Goal: Task Accomplishment & Management: Manage account settings

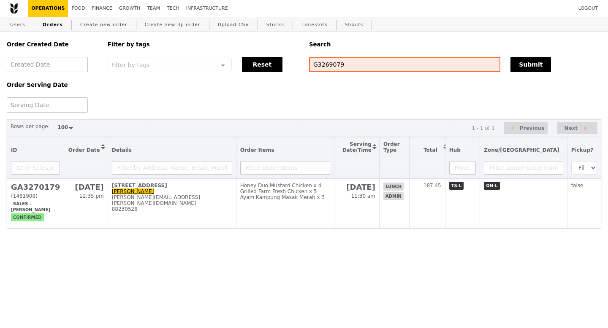
select select "100"
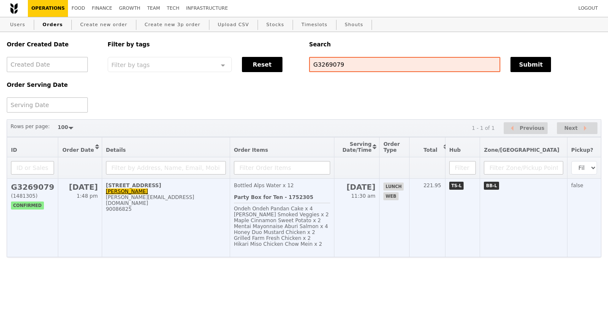
click at [32, 188] on h2 "G3269079" at bounding box center [32, 187] width 43 height 9
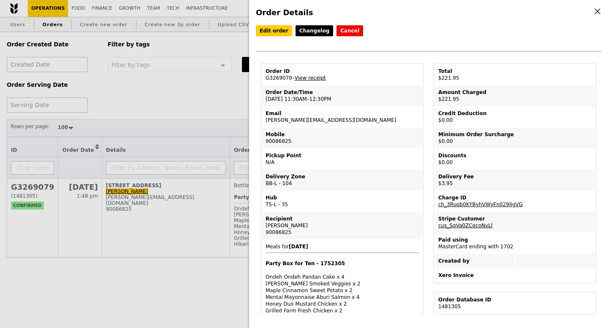
click at [304, 77] on link "View receipt" at bounding box center [310, 78] width 31 height 6
click at [275, 32] on link "Edit order" at bounding box center [274, 30] width 36 height 11
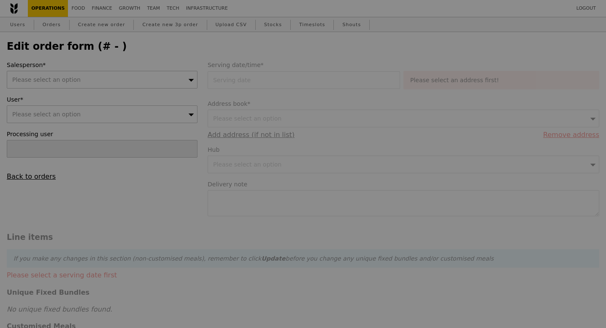
type input "14 Aug 2025"
type textarea "Please contact Ms. Thea (9677 0297) / Ms. Maybel (90086825)"
type input "218.00"
type input "2.71"
type input "2.95"
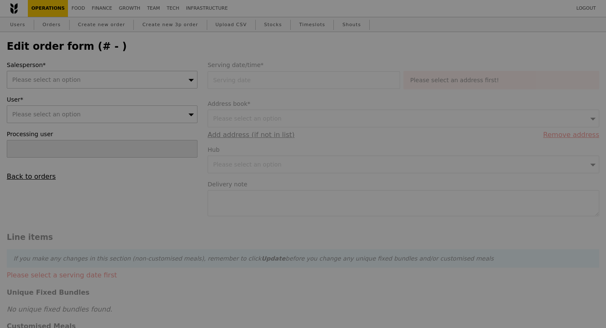
type input "220.95"
type input "Loading..."
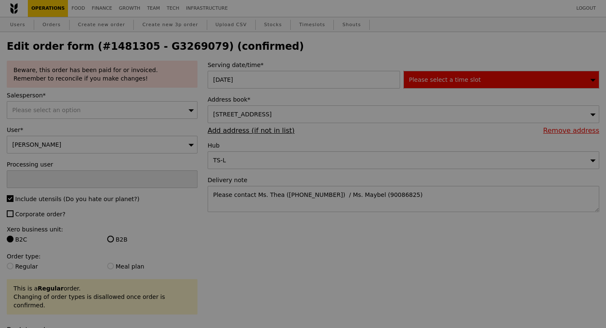
type input "87"
type input "Update"
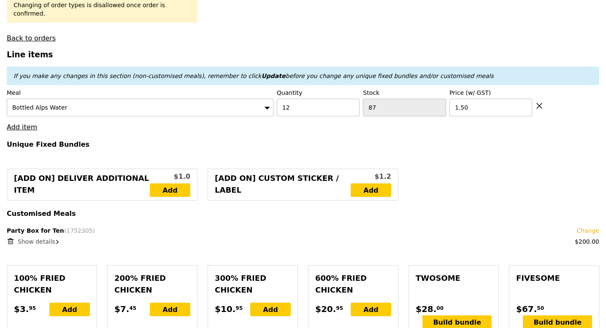
scroll to position [294, 0]
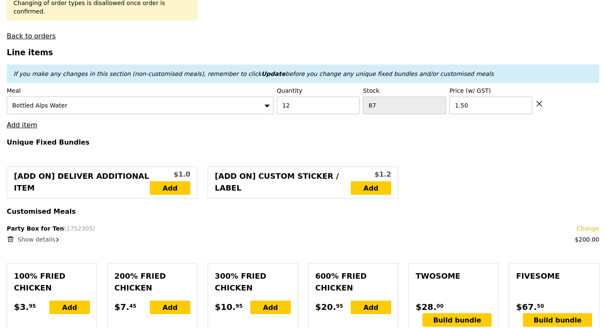
select select "100"
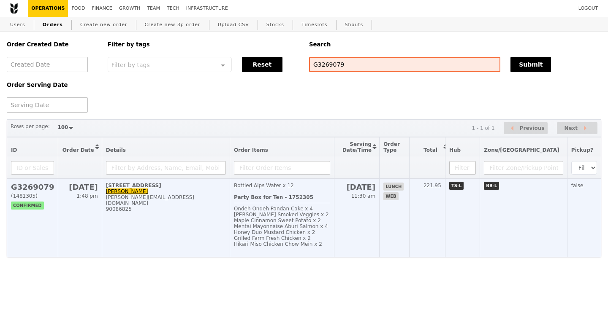
click at [38, 191] on h2 "G3269079" at bounding box center [32, 187] width 43 height 9
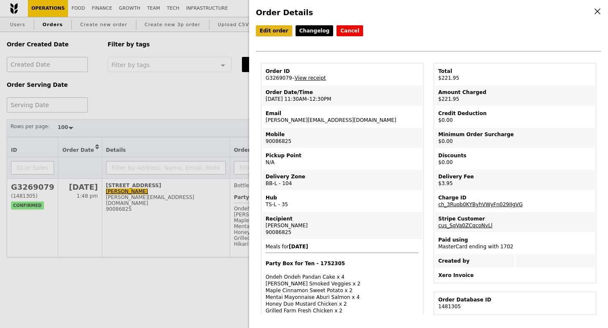
click at [274, 32] on link "Edit order" at bounding box center [274, 30] width 36 height 11
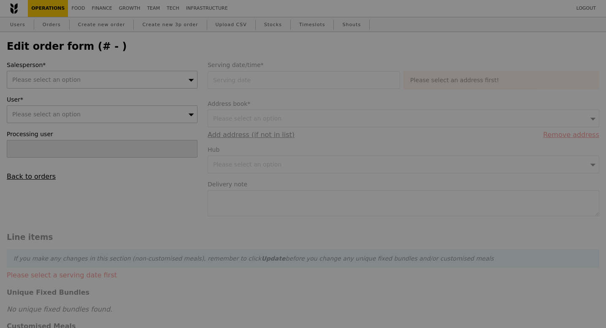
type input "14 Aug 2025"
type textarea "Please contact Ms. Thea (9677 0297) / Ms. Maybel (90086825)"
type input "218.00"
type input "2.71"
type input "2.95"
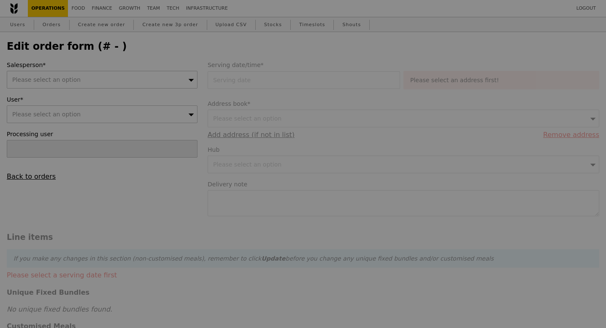
type input "220.95"
type input "Loading..."
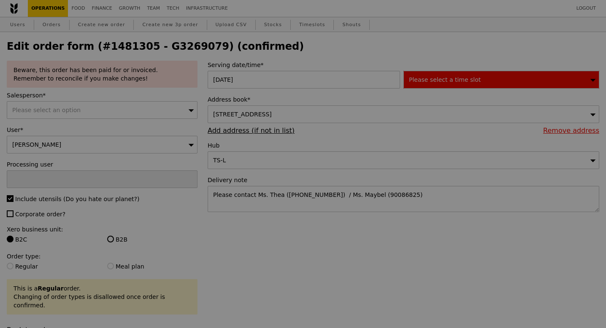
type input "87"
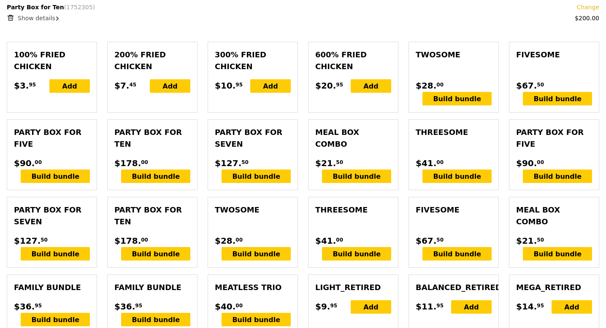
scroll to position [519, 0]
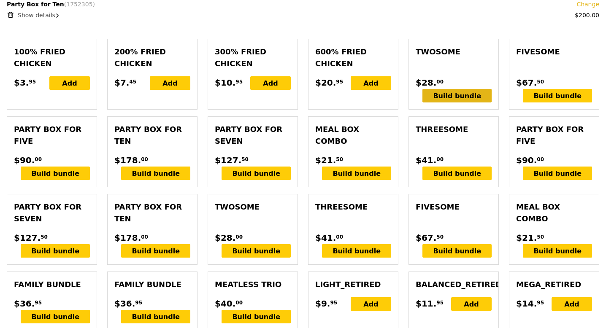
click at [466, 89] on div "Build bundle" at bounding box center [457, 96] width 69 height 14
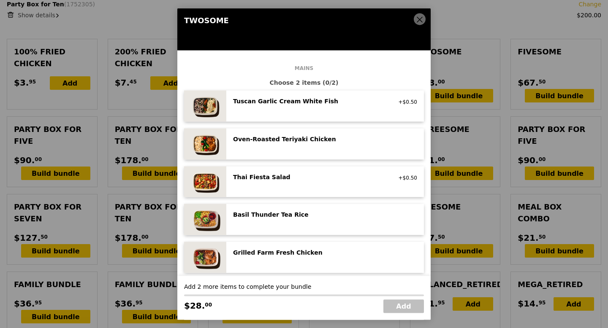
click at [417, 15] on span at bounding box center [420, 19] width 12 height 12
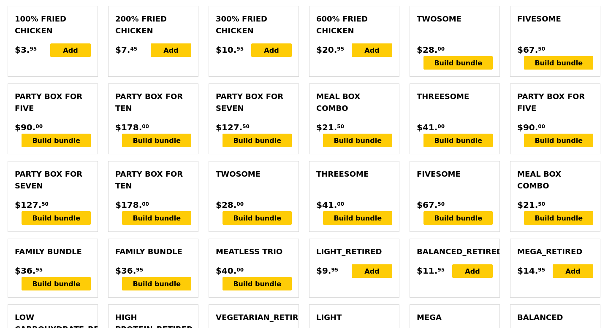
scroll to position [555, 0]
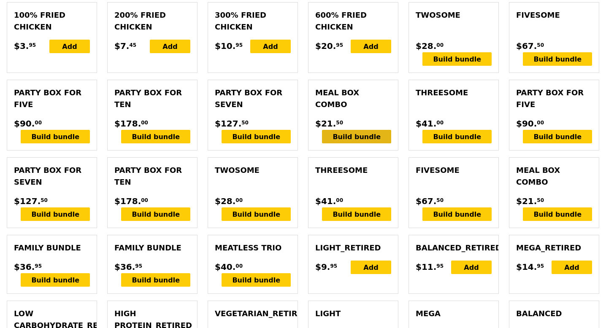
click at [361, 135] on div "Build bundle" at bounding box center [356, 137] width 69 height 14
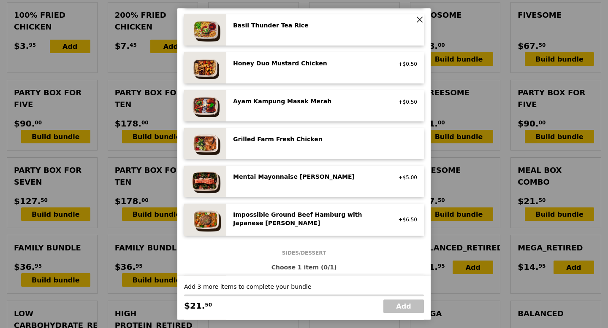
scroll to position [184, 0]
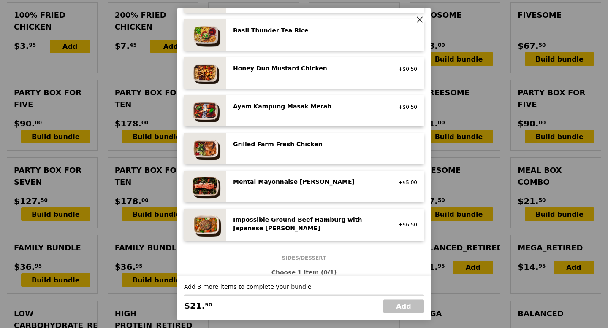
click at [276, 185] on div "Mentai Mayonnaise Aburi Salmon" at bounding box center [309, 182] width 152 height 8
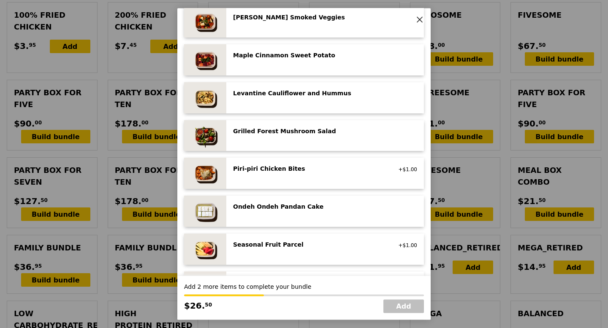
scroll to position [474, 0]
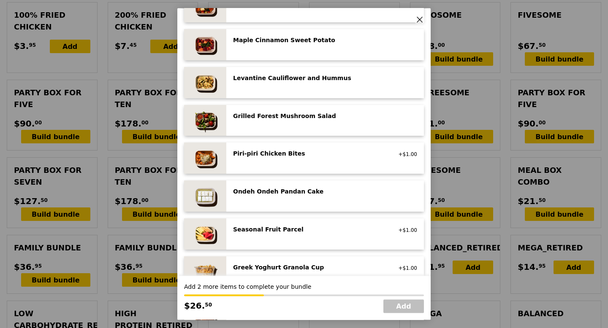
click at [274, 204] on div "Ondeh Ondeh Pandan Cake vegetarian, contains dairy, egg, wheat" at bounding box center [325, 197] width 184 height 18
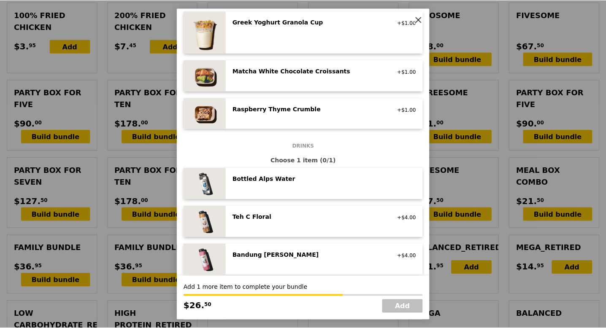
scroll to position [720, 0]
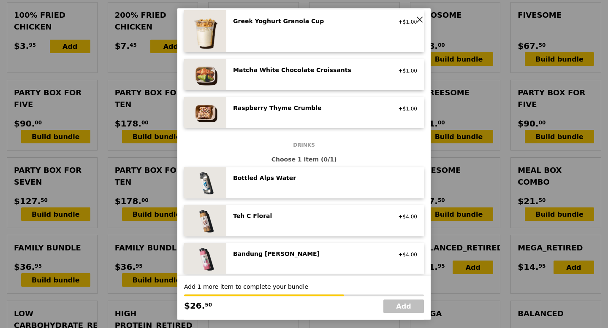
click at [273, 187] on div "Bottled Alps Water no sugar added, no caffeine, vegan" at bounding box center [325, 183] width 184 height 18
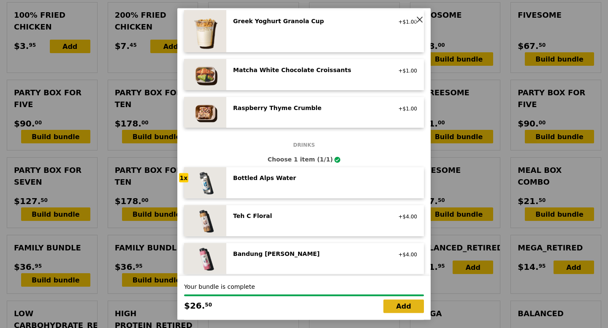
click at [399, 309] on link "Add" at bounding box center [403, 307] width 41 height 14
type input "Loading..."
type input "244.50"
type input "247.45"
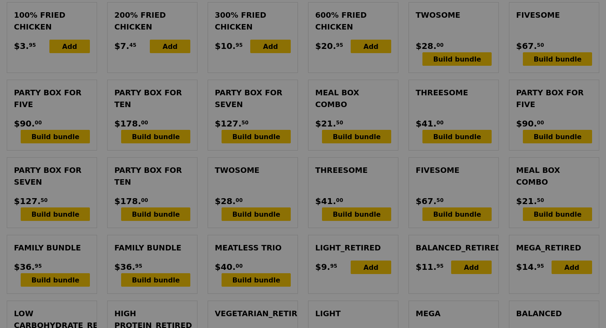
type input "85"
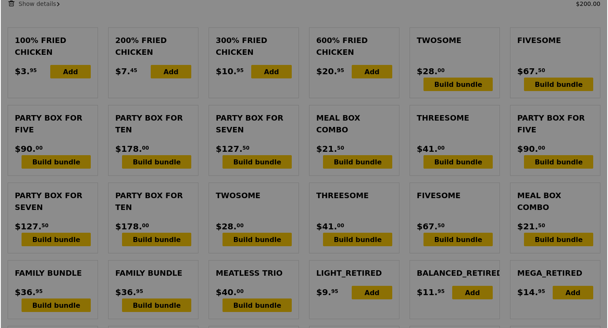
scroll to position [581, 0]
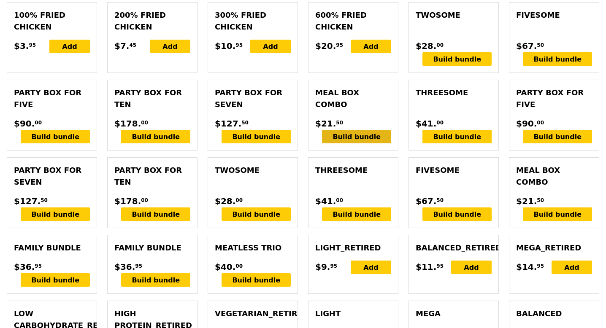
click at [350, 130] on div "Build bundle" at bounding box center [356, 137] width 69 height 14
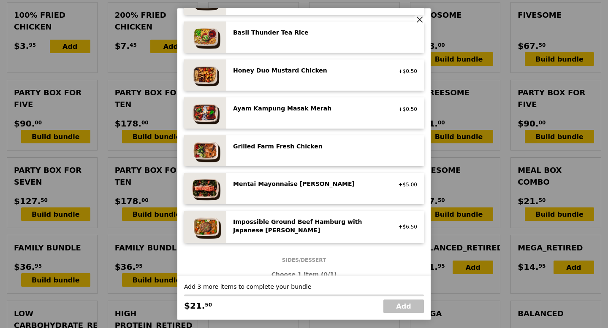
scroll to position [184, 0]
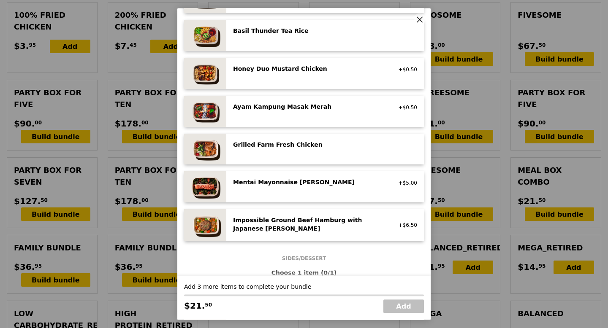
click at [282, 181] on div "Mentai Mayonnaise Aburi Salmon" at bounding box center [309, 183] width 152 height 8
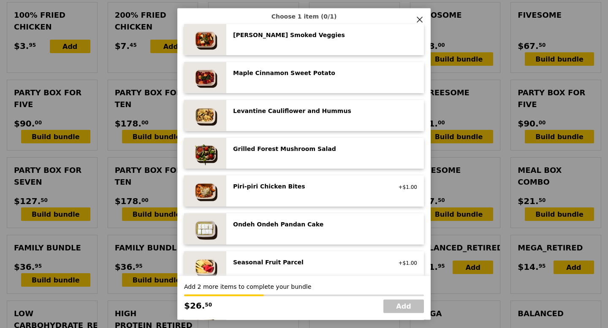
click at [270, 221] on div "Ondeh Ondeh Pandan Cake" at bounding box center [309, 225] width 152 height 8
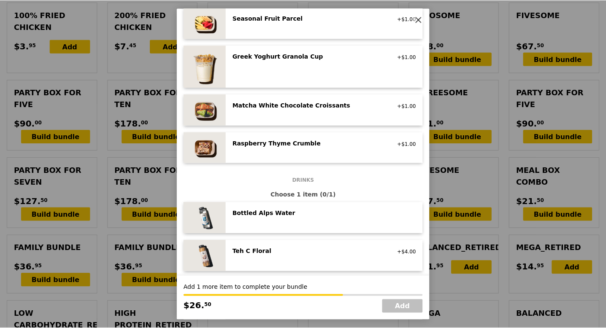
scroll to position [688, 0]
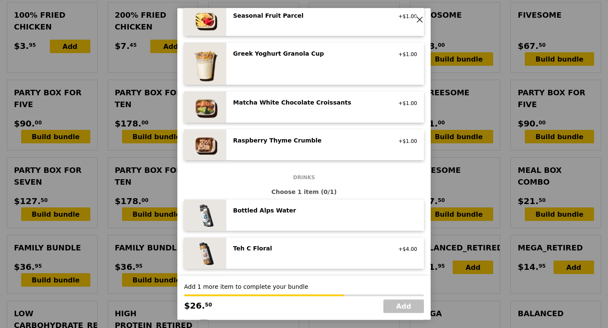
click at [262, 217] on div "Bottled Alps Water no sugar added, no caffeine, vegan" at bounding box center [325, 216] width 184 height 18
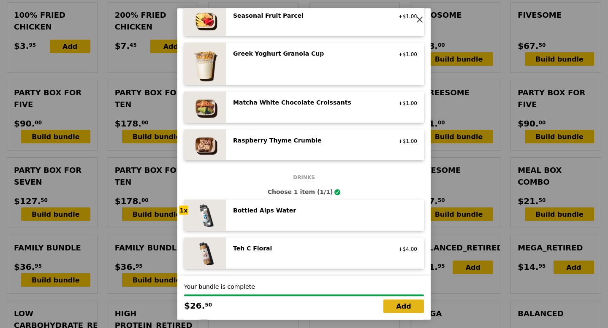
click at [393, 306] on link "Add" at bounding box center [403, 307] width 41 height 14
type input "Loading..."
type input "271.00"
type input "273.95"
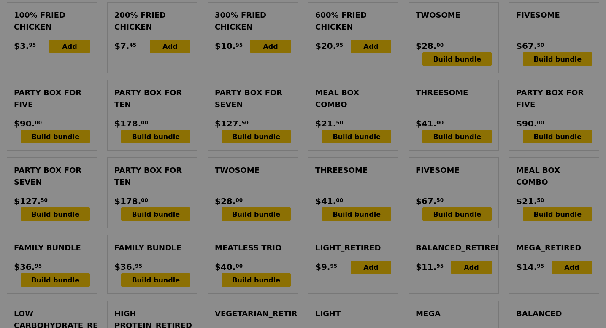
type input "83"
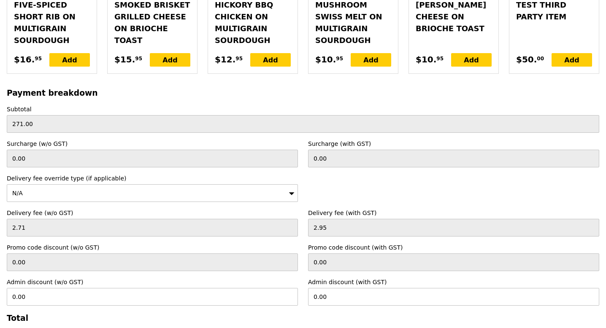
scroll to position [2395, 0]
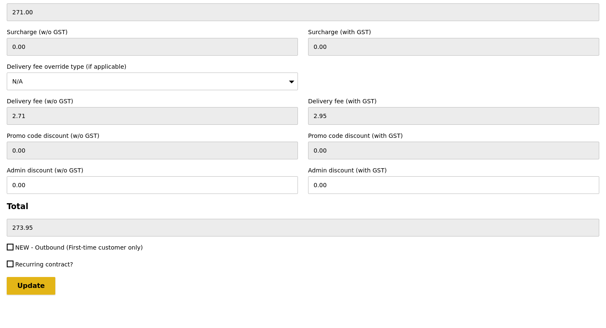
click at [29, 277] on input "Update" at bounding box center [31, 286] width 49 height 18
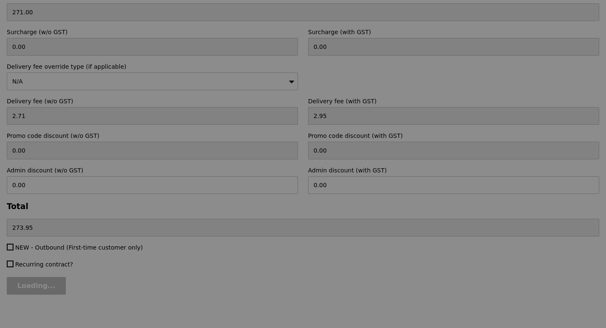
scroll to position [0, 0]
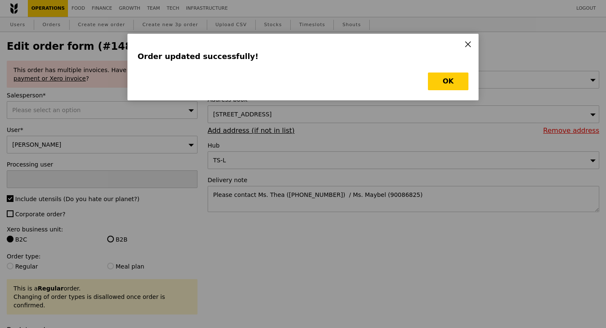
type input "Update"
click at [439, 78] on button "OK" at bounding box center [448, 82] width 41 height 18
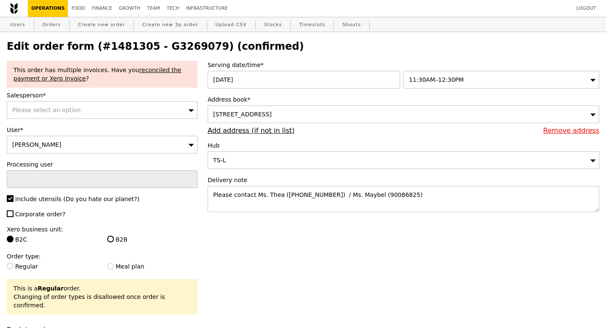
select select "100"
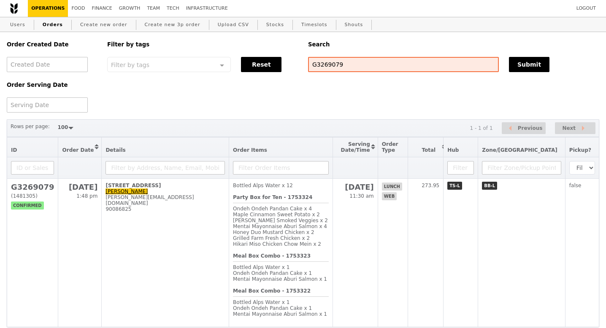
scroll to position [34, 0]
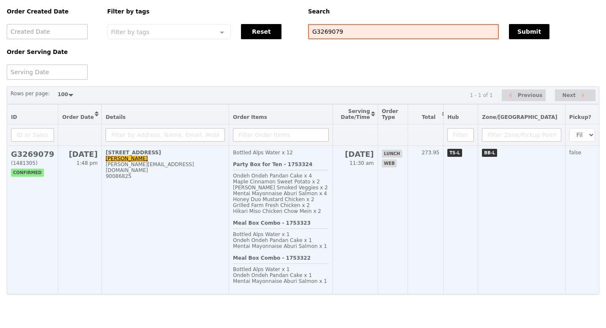
click at [108, 165] on div "maybel@ludoplayscape.sg" at bounding box center [165, 168] width 119 height 12
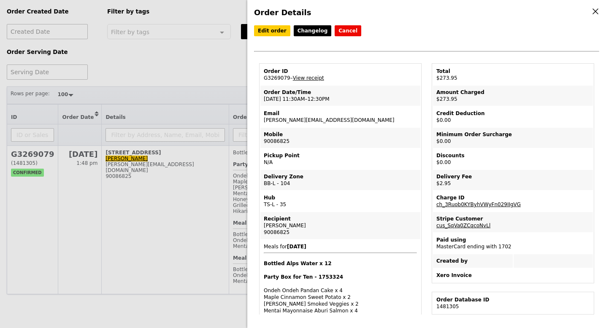
click at [284, 121] on td "Email maybel@ludoplayscape.sg" at bounding box center [340, 117] width 160 height 20
copy td "maybel@ludoplayscape.sg"
click at [278, 80] on td "Order ID G3269079 – View receipt" at bounding box center [340, 75] width 160 height 20
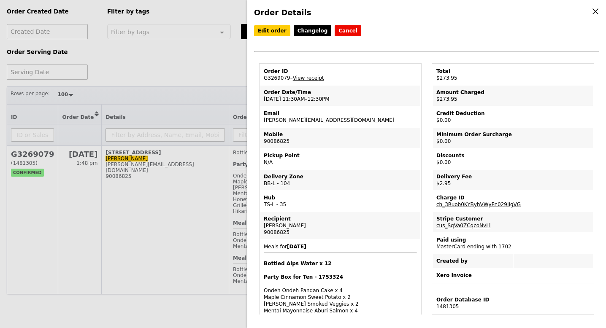
click at [278, 80] on td "Order ID G3269079 – View receipt" at bounding box center [340, 75] width 160 height 20
copy td "G3269079"
click at [216, 178] on div "Order Details Edit order Changelog Cancel Order ID G3269079 – View receipt Orde…" at bounding box center [303, 164] width 606 height 328
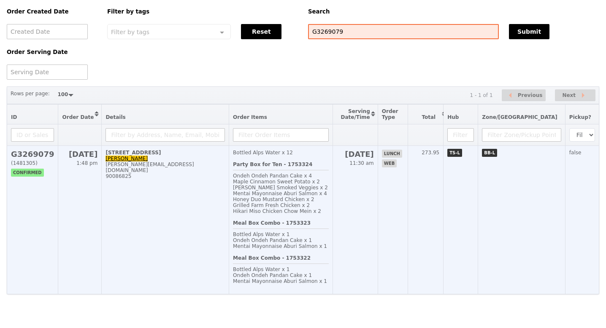
click at [281, 182] on span "Maple Cinnamon Sweet Potato x 2" at bounding box center [276, 182] width 87 height 6
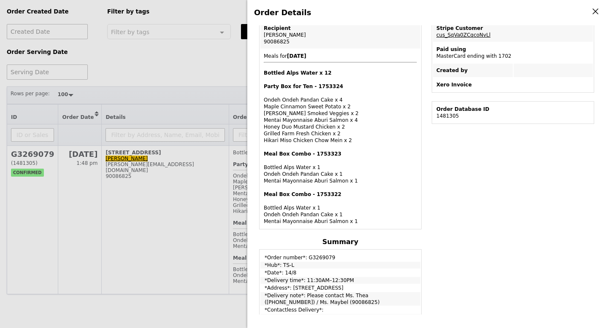
scroll to position [192, 0]
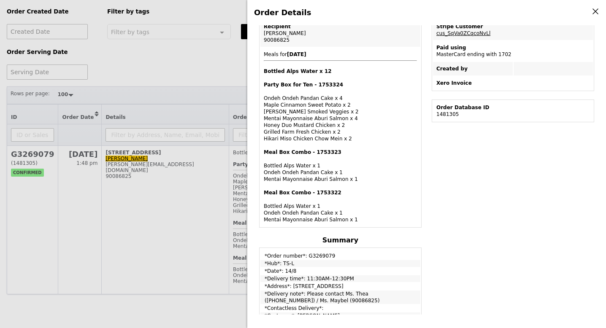
drag, startPoint x: 265, startPoint y: 152, endPoint x: 355, endPoint y: 181, distance: 94.5
click at [355, 181] on div "Meal Box Combo - 1753323 Bottled Alps Water x 1 Ondeh Ondeh Pandan Cake x 1 Men…" at bounding box center [340, 166] width 153 height 34
copy div "Meal Box Combo - 1753323 Bottled Alps Water x 1 Ondeh Ondeh Pandan Cake x 1 Men…"
drag, startPoint x: 265, startPoint y: 191, endPoint x: 354, endPoint y: 222, distance: 94.2
click at [355, 222] on div "Meal Box Combo - 1753322 Bottled Alps Water x 1 Ondeh Ondeh Pandan Cake x 1 Men…" at bounding box center [340, 207] width 153 height 34
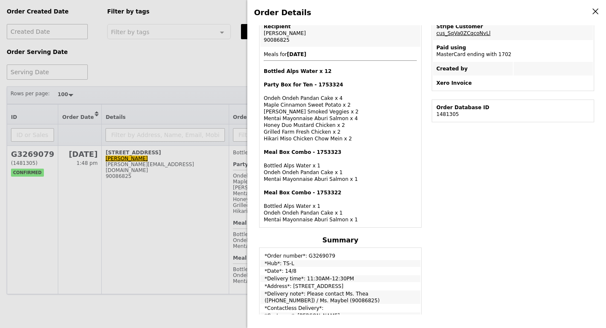
copy div "Meal Box Combo - 1753322 Bottled Alps Water x 1 Ondeh Ondeh Pandan Cake x 1 Men…"
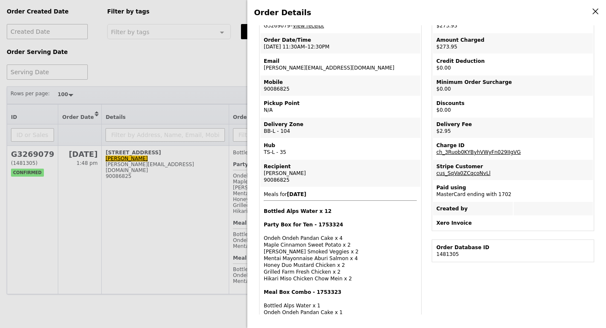
scroll to position [51, 0]
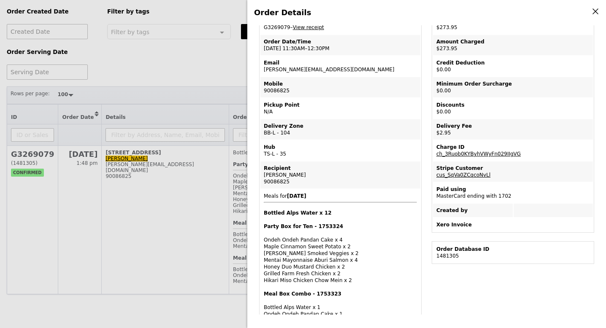
click at [291, 66] on div "Email" at bounding box center [340, 63] width 153 height 7
click at [292, 70] on td "Email maybel@ludoplayscape.sg" at bounding box center [340, 66] width 160 height 20
copy td "maybel@ludoplayscape.sg"
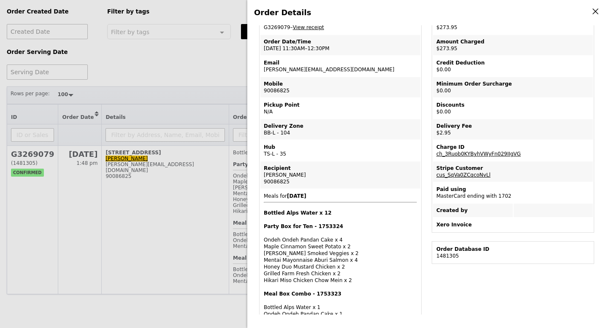
click at [279, 24] on div "Order Details Edit order Changelog Cancel Order ID G3269079 – View receipt Orde…" at bounding box center [426, 164] width 359 height 328
click at [279, 25] on div "Order Details Edit order Changelog Cancel Order ID G3269079 – View receipt Orde…" at bounding box center [426, 164] width 359 height 328
click at [280, 27] on td "Order ID G3269079 – View receipt" at bounding box center [340, 24] width 160 height 20
copy td "G3269079"
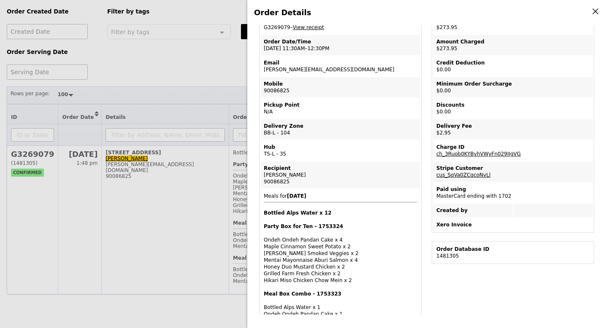
click at [203, 72] on div "Order Details Edit order Changelog Cancel Order ID G3269079 – View receipt Orde…" at bounding box center [303, 164] width 606 height 328
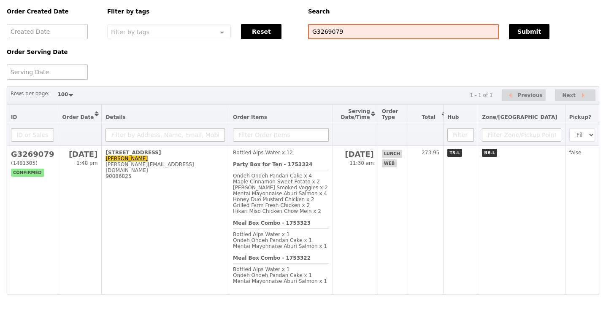
scroll to position [86, 0]
click at [328, 34] on input "G3269079" at bounding box center [403, 31] width 191 height 15
paste input "G3265144"
click at [328, 34] on input "G326 G3265144 9079" at bounding box center [403, 31] width 191 height 15
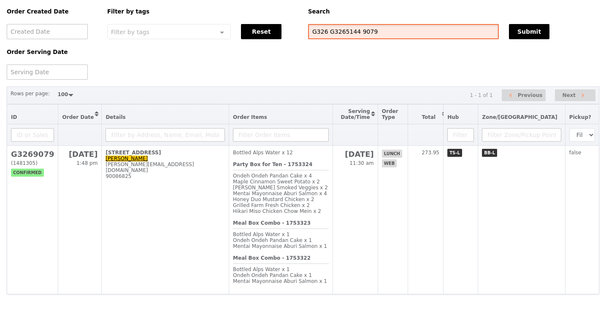
click at [328, 34] on input "G326 G3265144 9079" at bounding box center [403, 31] width 191 height 15
paste input "5144"
type input "G3265144"
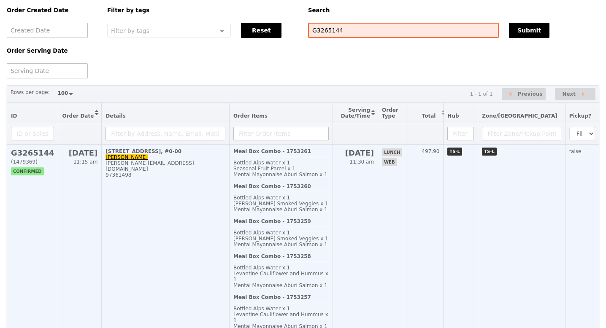
click at [35, 156] on h2 "G3265144" at bounding box center [32, 153] width 43 height 9
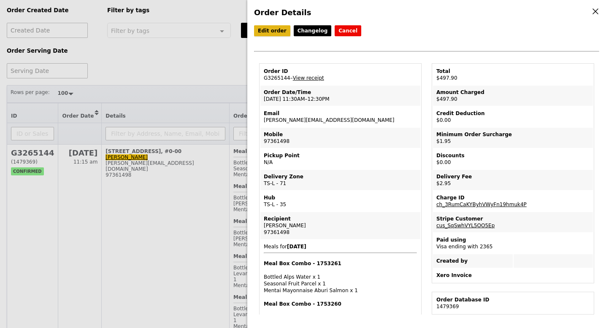
click at [269, 31] on link "Edit order" at bounding box center [272, 30] width 36 height 11
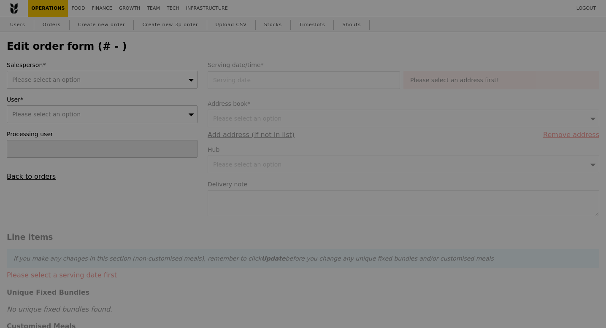
type input "15 Aug 2025"
type textarea "Delivery address: 10 Shenton Way, MAS Building Please call me when the delivery…"
type input "493.00"
type input "1.79"
type input "1.95"
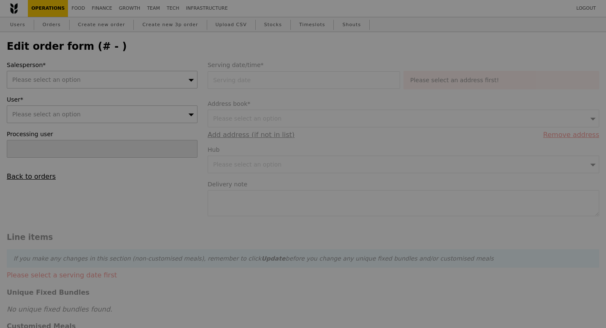
type input "2.71"
type input "2.95"
type input "497.90"
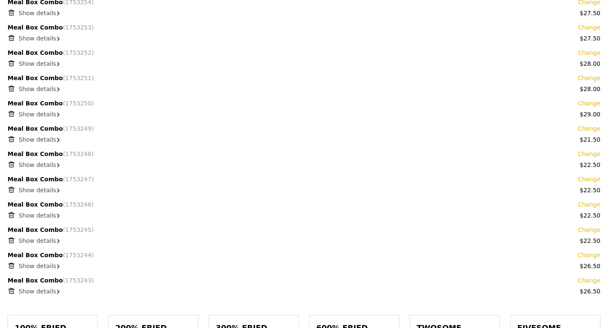
scroll to position [663, 0]
click at [11, 263] on icon at bounding box center [11, 267] width 8 height 8
type input "Loading..."
type input "466.50"
type input "471.40"
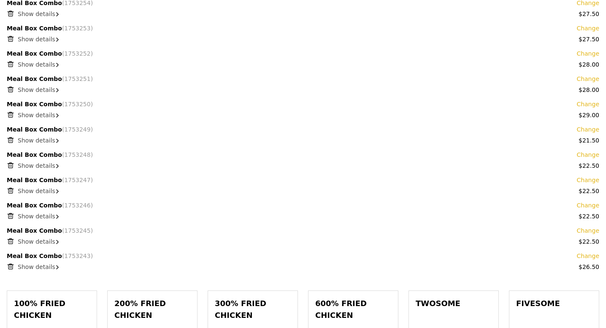
click at [584, 252] on link "Change" at bounding box center [588, 256] width 23 height 8
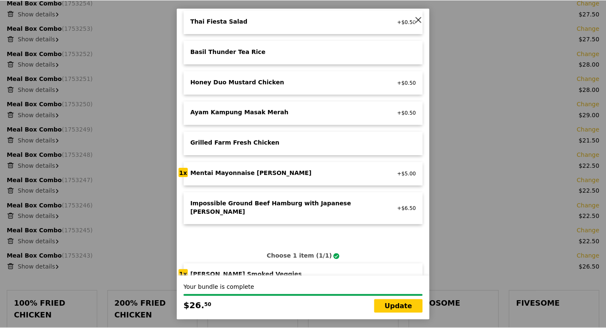
scroll to position [157, 0]
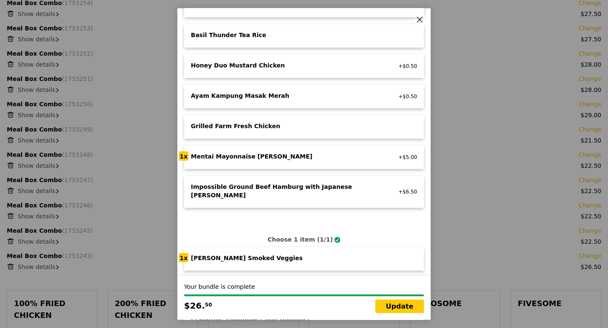
click at [223, 128] on div "Grilled Farm Fresh Chicken" at bounding box center [284, 126] width 187 height 8
click at [390, 305] on link "Update" at bounding box center [399, 307] width 49 height 14
type input "Loading..."
type input "461.50"
type input "466.40"
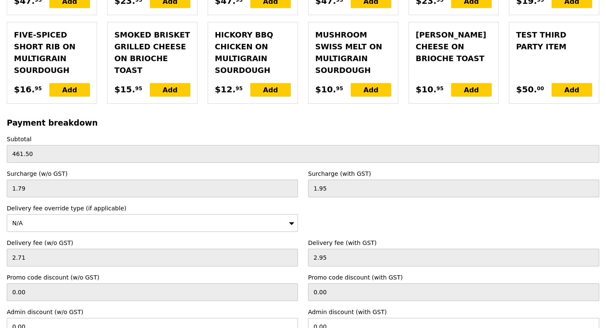
scroll to position [2741, 0]
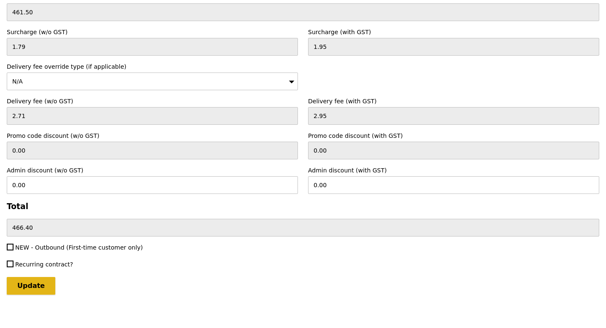
click at [27, 280] on input "Update" at bounding box center [31, 286] width 49 height 18
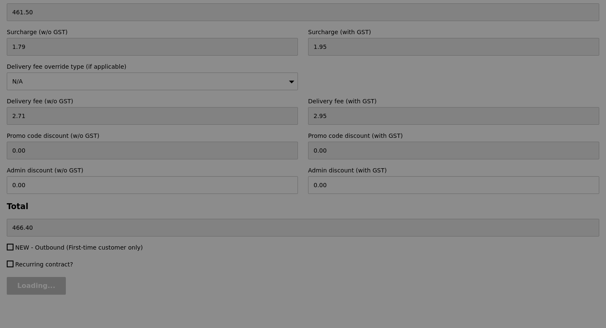
type input "Update"
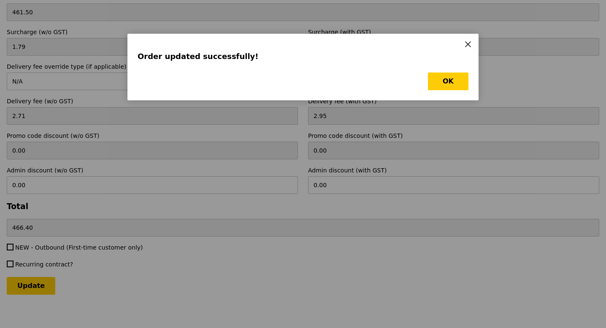
scroll to position [0, 0]
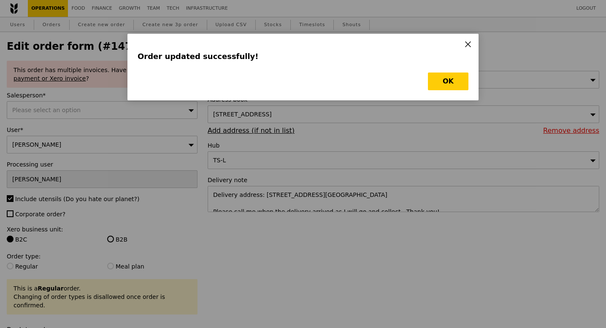
click at [324, 74] on div "OK" at bounding box center [303, 82] width 331 height 18
click at [447, 84] on button "OK" at bounding box center [448, 82] width 41 height 18
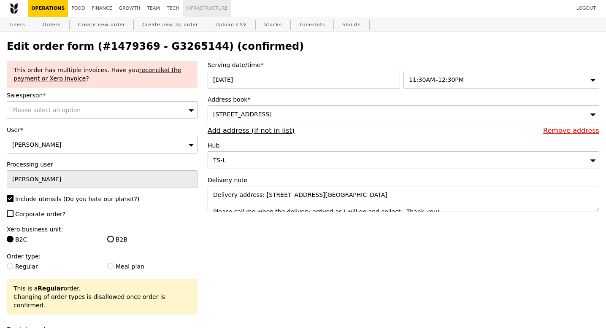
select select "100"
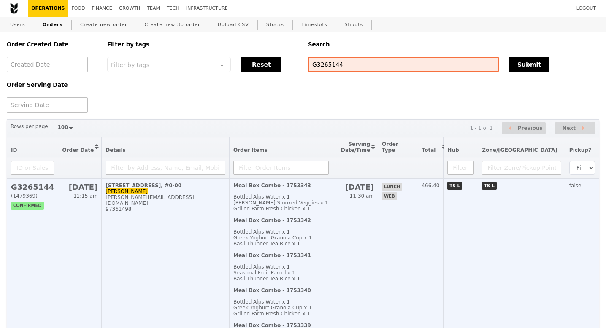
click at [40, 187] on h2 "G3265144" at bounding box center [32, 187] width 43 height 9
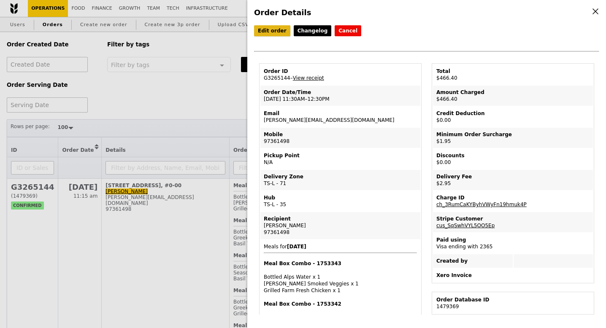
click at [270, 32] on link "Edit order" at bounding box center [272, 30] width 36 height 11
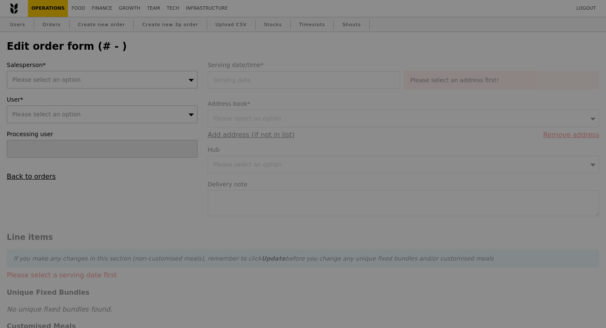
type input "15 Aug 2025"
type textarea "Delivery address: 10 Shenton Way, MAS Building Please call me when the delivery…"
type input "461.50"
type input "1.79"
type input "1.95"
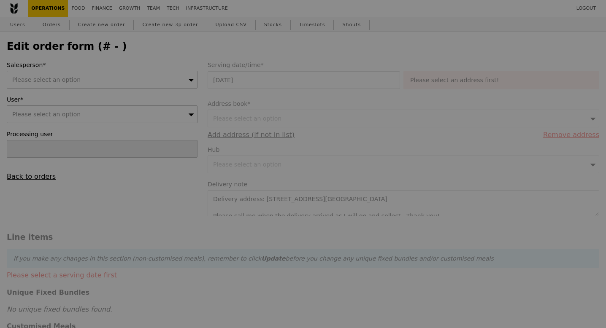
type input "2.71"
type input "2.95"
type input "466.40"
type input "Loading..."
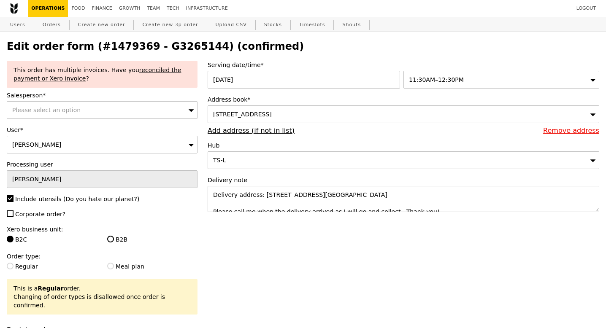
click at [99, 112] on div "Please select an option" at bounding box center [102, 110] width 191 height 18
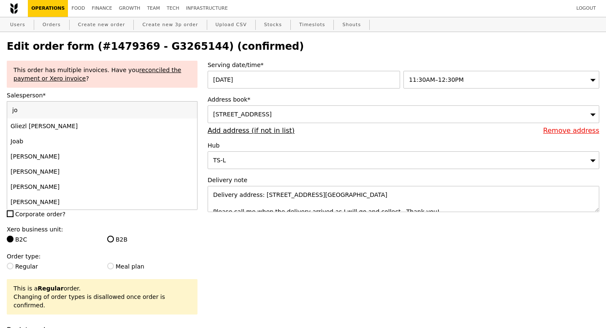
type input "jos"
type input "Update"
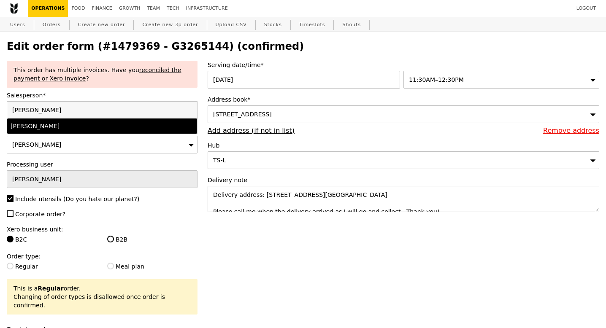
type input "jos"
click at [98, 125] on div "Joshua Moses" at bounding box center [79, 126] width 137 height 8
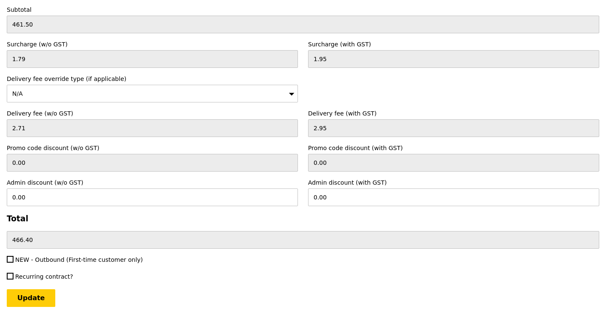
scroll to position [2741, 0]
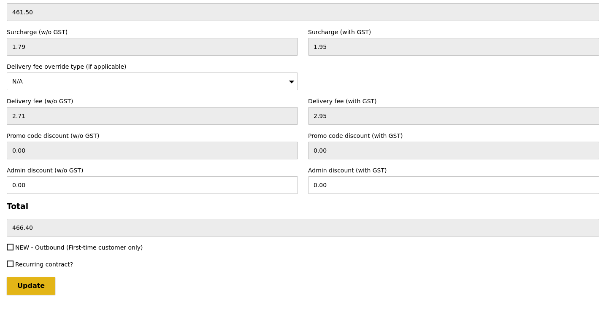
click at [26, 281] on input "Update" at bounding box center [31, 286] width 49 height 18
type input "Loading..."
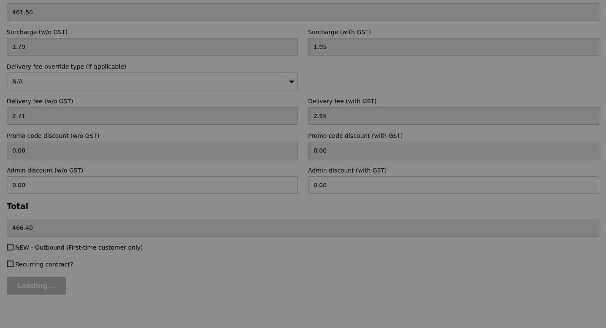
type input "3.62"
type input "3.95"
type input "467.40"
type input "Update"
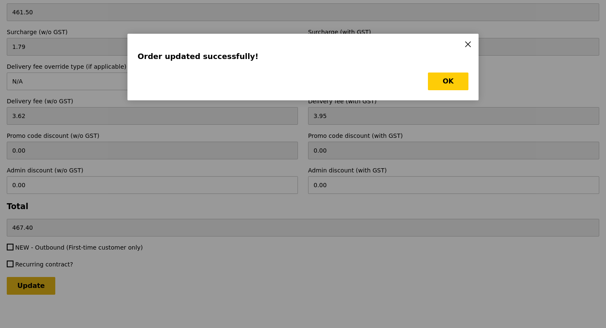
scroll to position [0, 0]
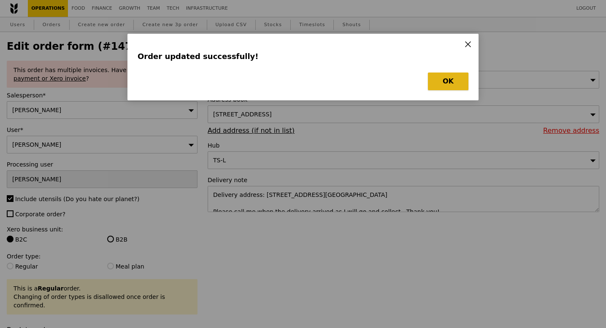
click at [442, 77] on button "OK" at bounding box center [448, 82] width 41 height 18
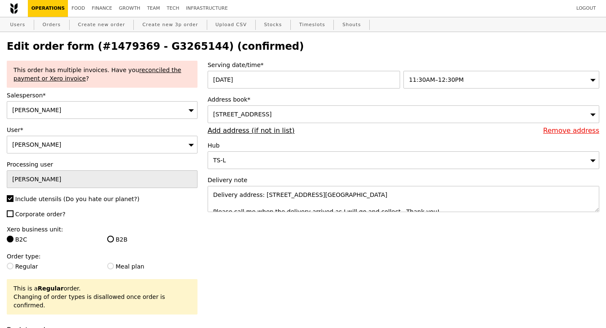
select select "100"
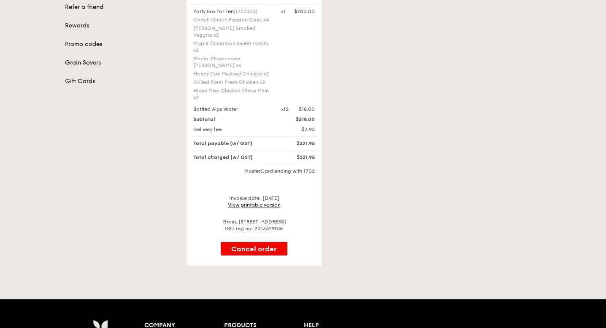
scroll to position [172, 0]
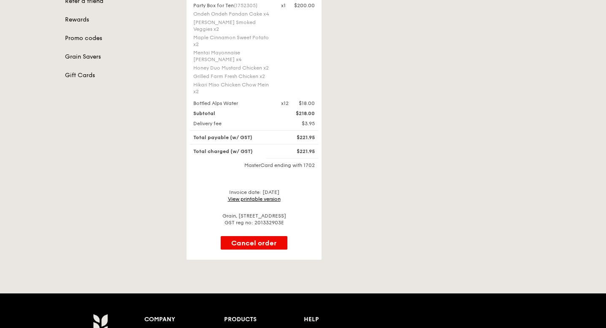
click at [261, 196] on link "View printable version" at bounding box center [254, 199] width 53 height 6
